Goal: Task Accomplishment & Management: Manage account settings

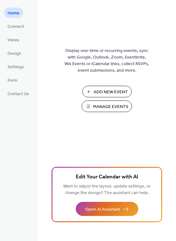
click at [105, 107] on span "Manage Events" at bounding box center [110, 107] width 35 height 7
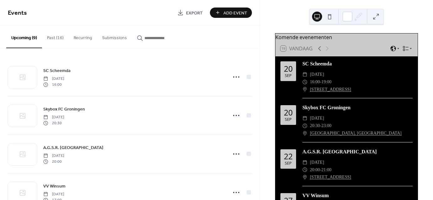
click at [54, 42] on button "Past (16)" at bounding box center [55, 36] width 27 height 22
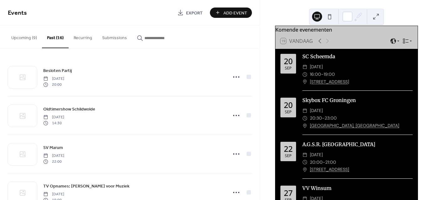
scroll to position [11, 0]
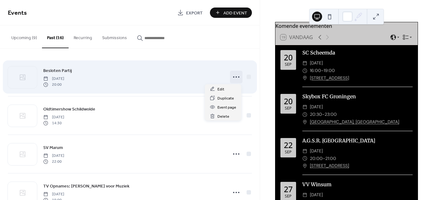
click at [236, 77] on icon at bounding box center [236, 77] width 10 height 10
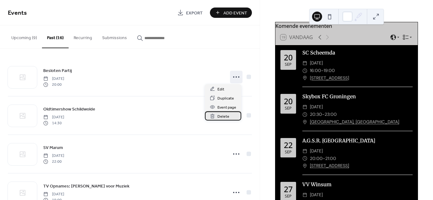
click at [223, 118] on span "Delete" at bounding box center [224, 117] width 12 height 7
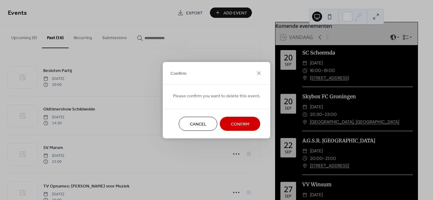
click at [236, 126] on span "Confirm" at bounding box center [240, 124] width 18 height 7
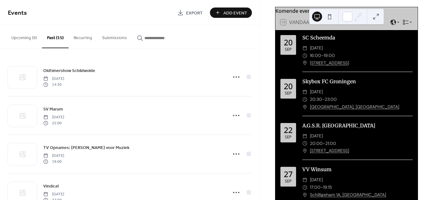
scroll to position [0, 0]
